Goal: Find specific page/section: Find specific page/section

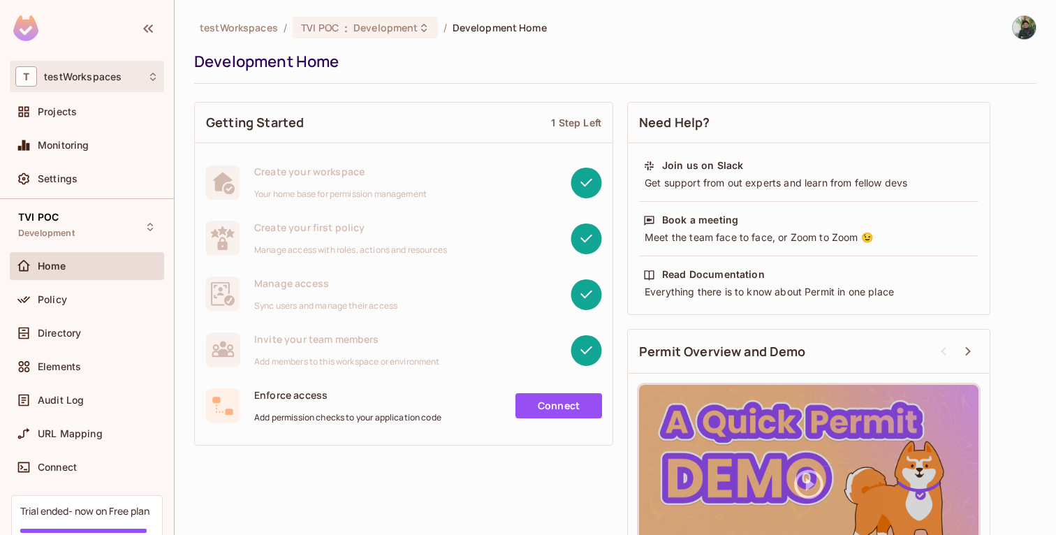
click at [89, 87] on div "T testWorkspaces" at bounding box center [87, 76] width 154 height 31
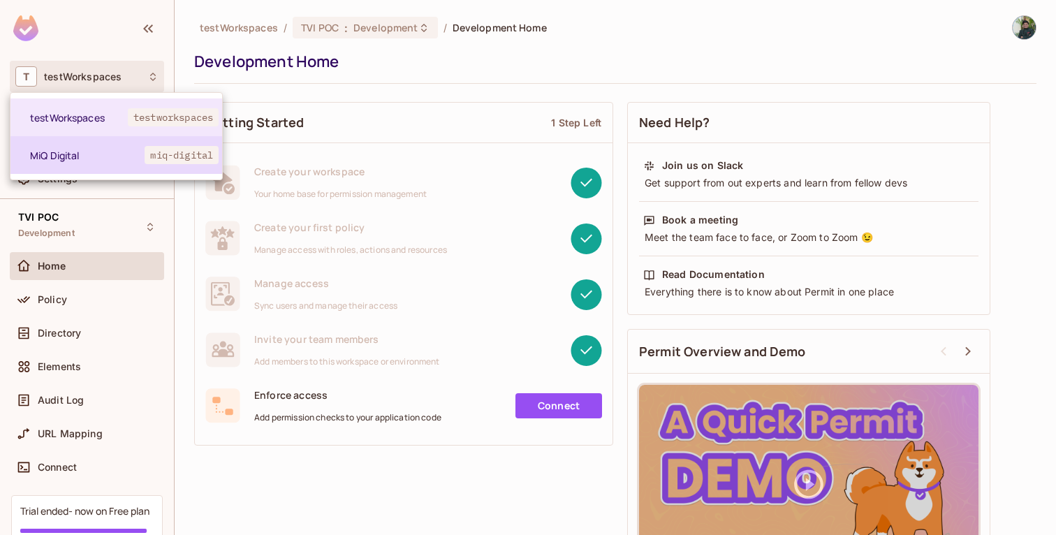
click at [85, 145] on li "MiQ Digital miq-digital" at bounding box center [116, 155] width 212 height 38
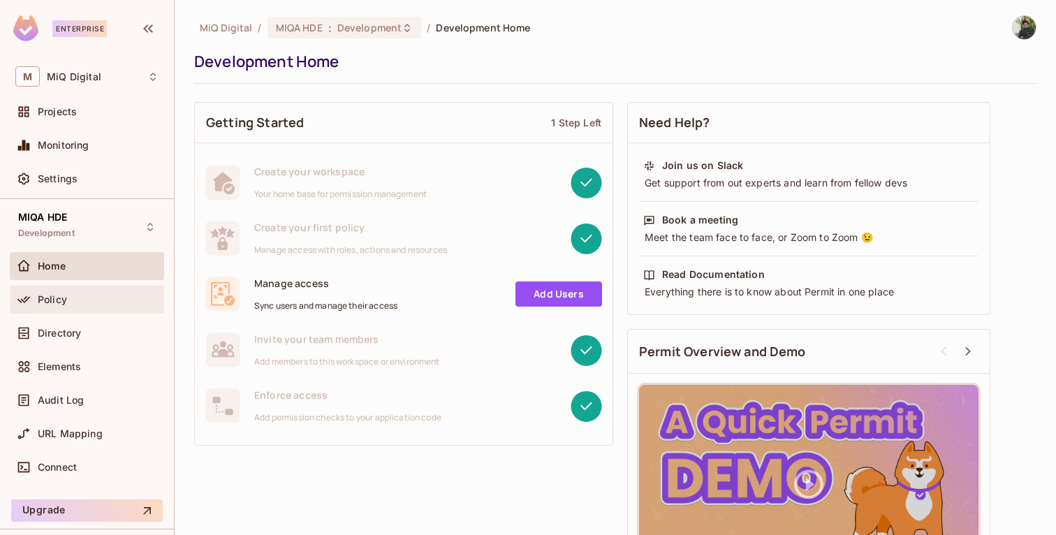
click at [74, 298] on div "Policy" at bounding box center [98, 299] width 121 height 11
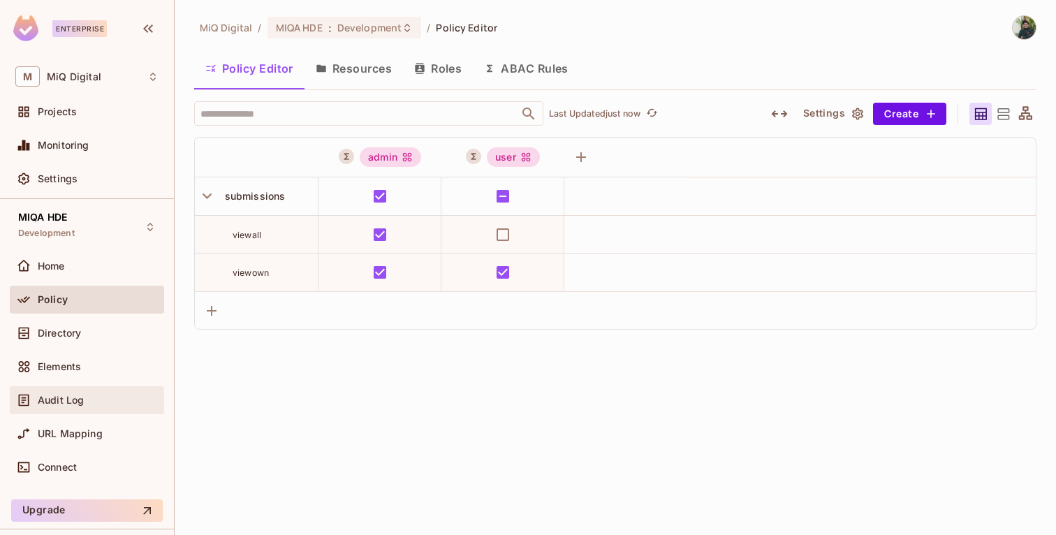
click at [68, 399] on span "Audit Log" at bounding box center [61, 400] width 46 height 11
